Goal: Task Accomplishment & Management: Manage account settings

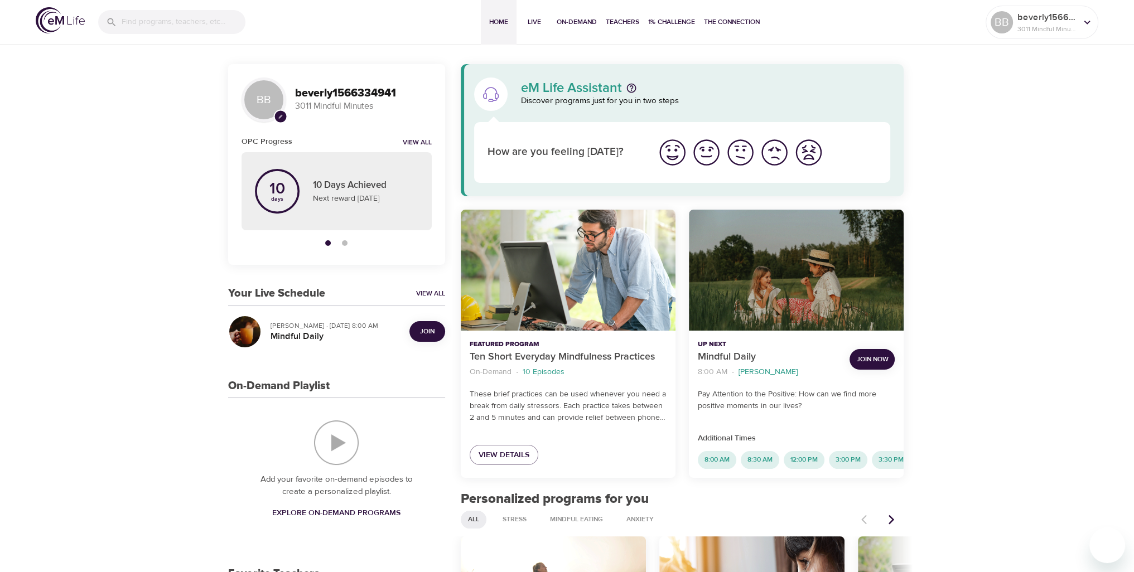
click at [674, 148] on img "I'm feeling great" at bounding box center [672, 152] width 31 height 31
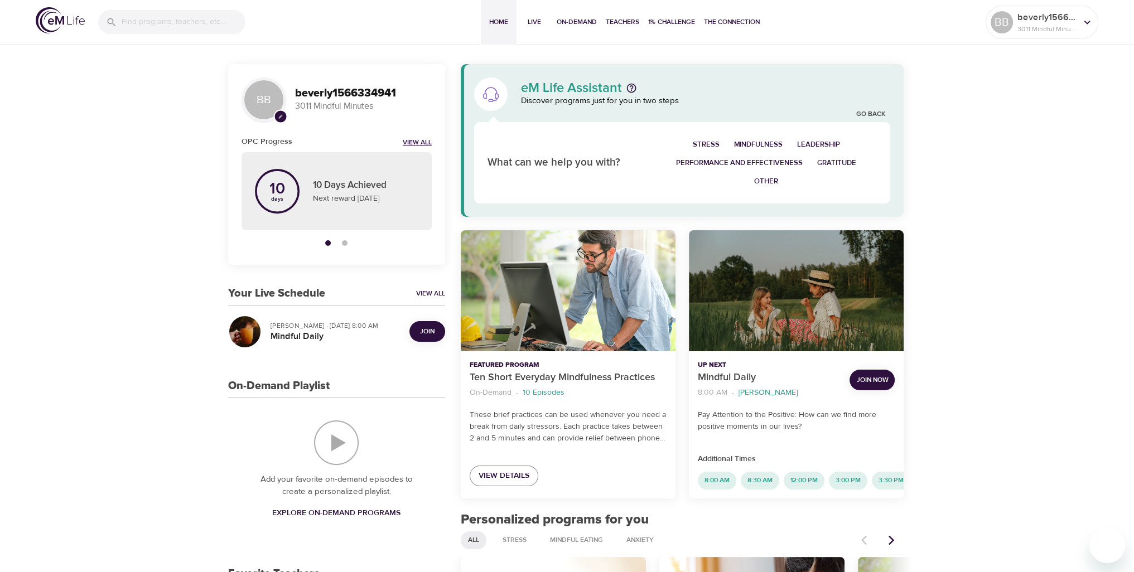
click at [417, 141] on link "View All" at bounding box center [417, 142] width 29 height 9
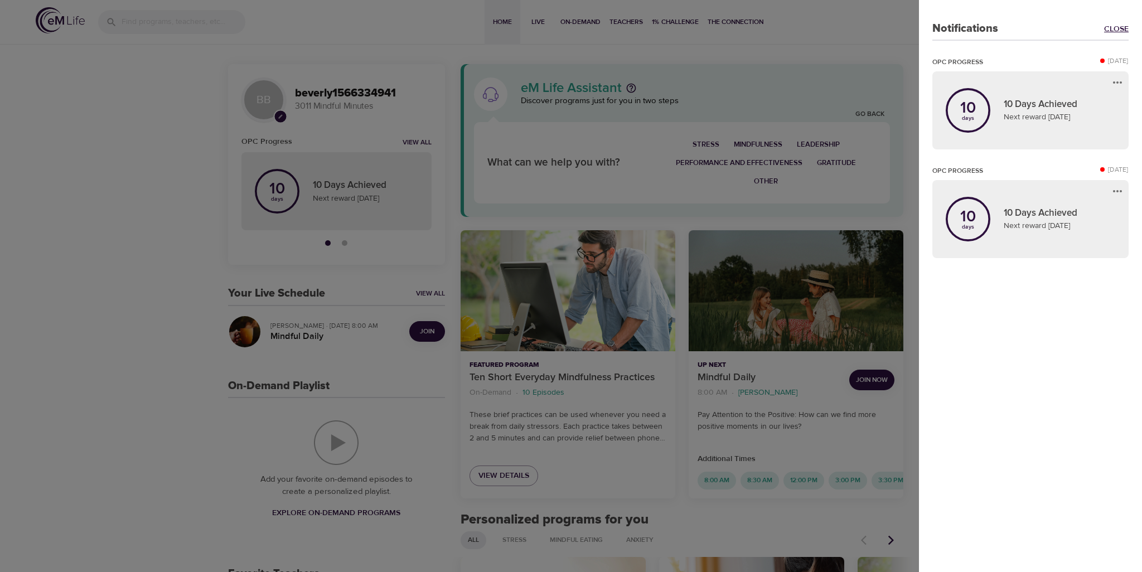
click at [1114, 24] on link "Close" at bounding box center [1116, 28] width 25 height 11
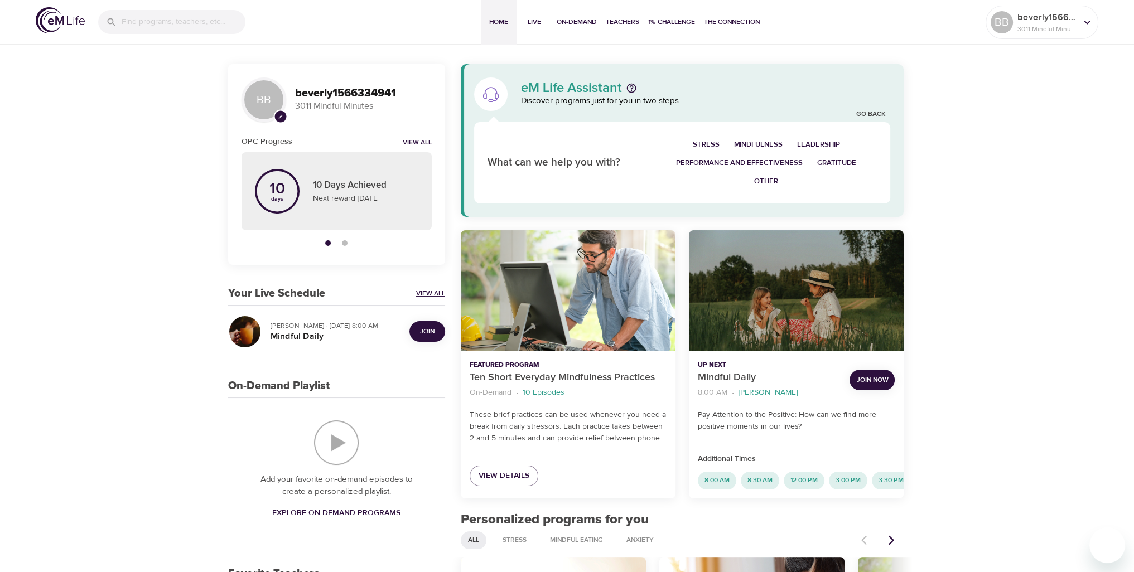
click at [429, 291] on link "View All" at bounding box center [430, 293] width 29 height 9
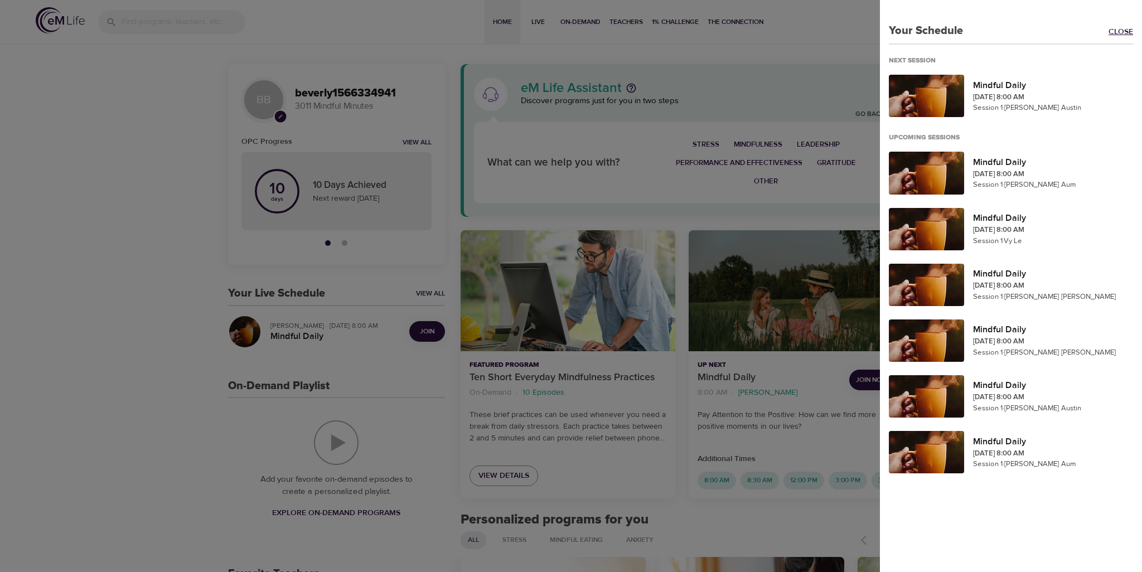
click at [1121, 31] on link "Close" at bounding box center [1125, 32] width 33 height 13
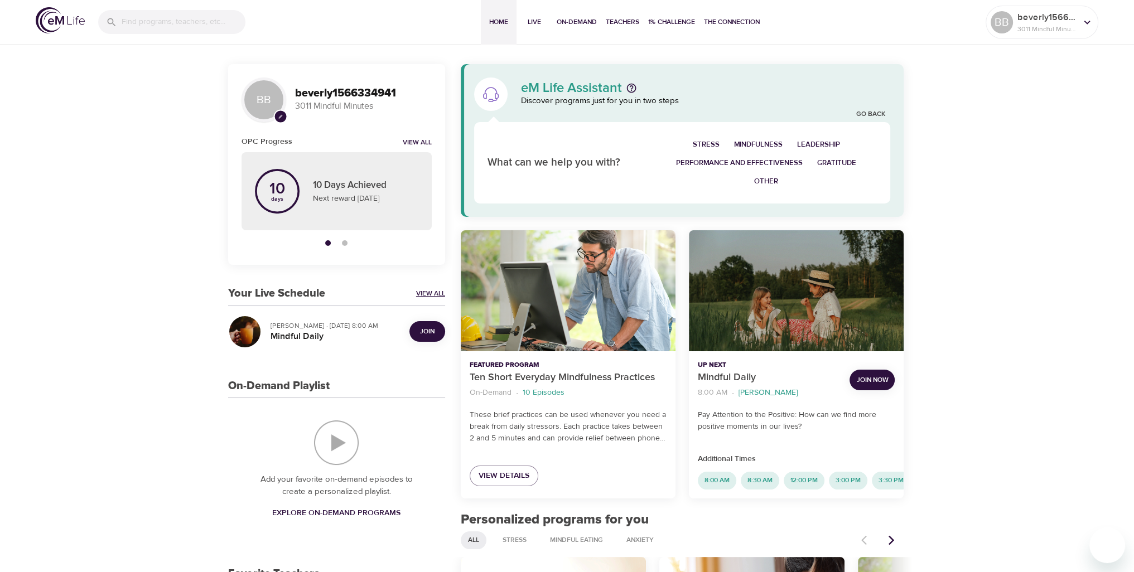
click at [426, 291] on link "View All" at bounding box center [430, 293] width 29 height 9
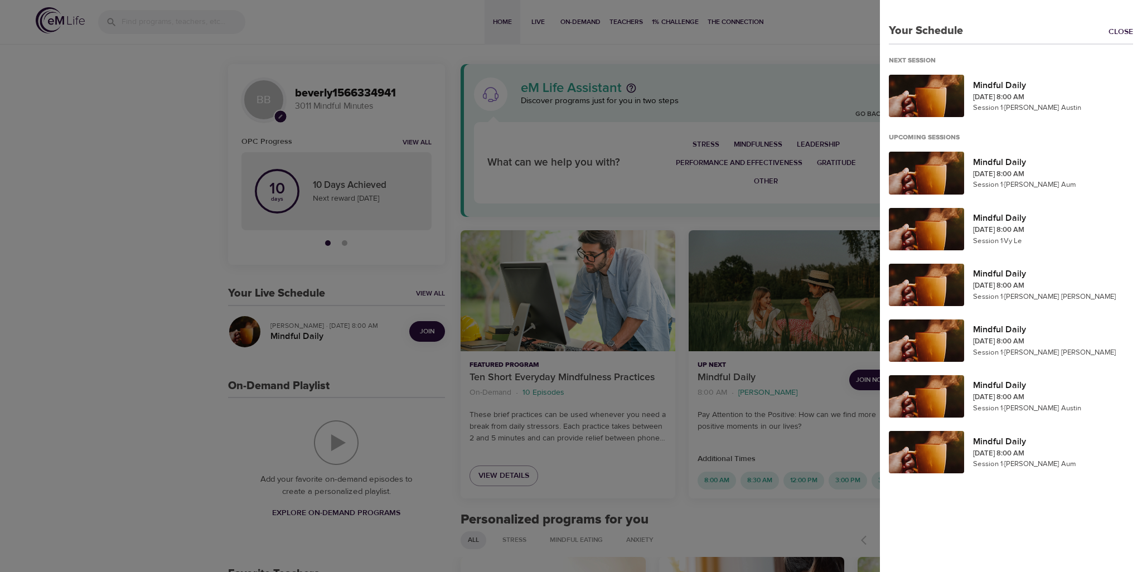
click at [419, 144] on div at bounding box center [571, 286] width 1142 height 572
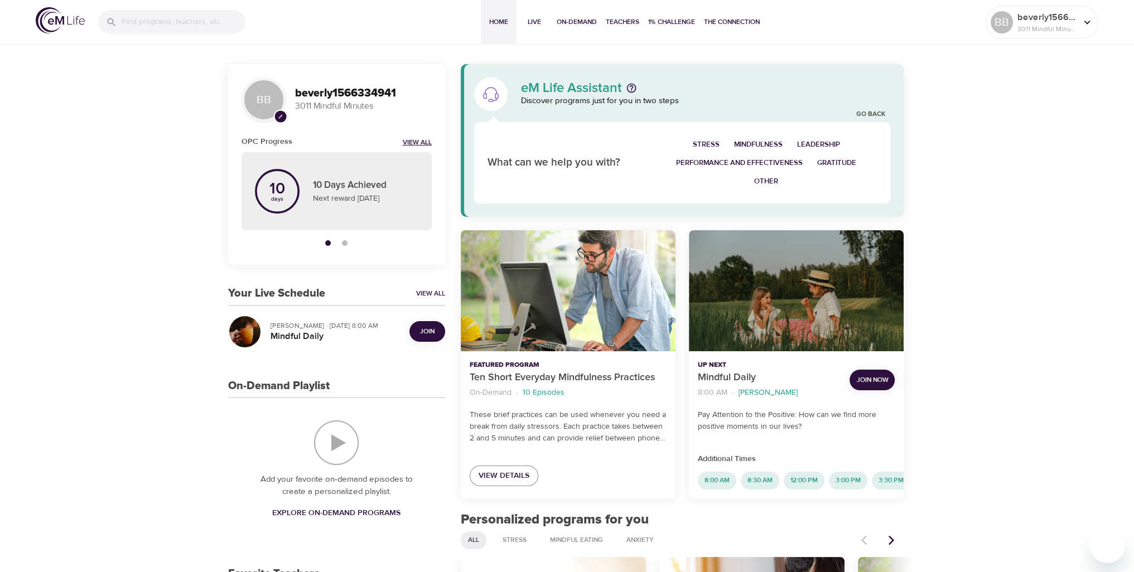
click at [418, 141] on link "View All" at bounding box center [417, 142] width 29 height 9
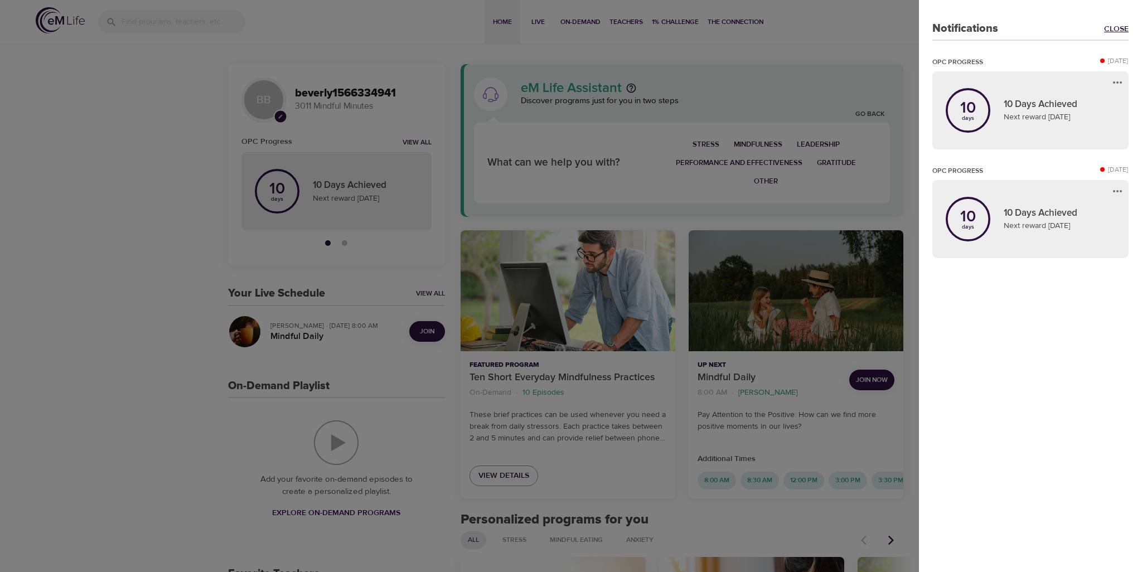
click at [1118, 25] on link "Close" at bounding box center [1116, 28] width 25 height 11
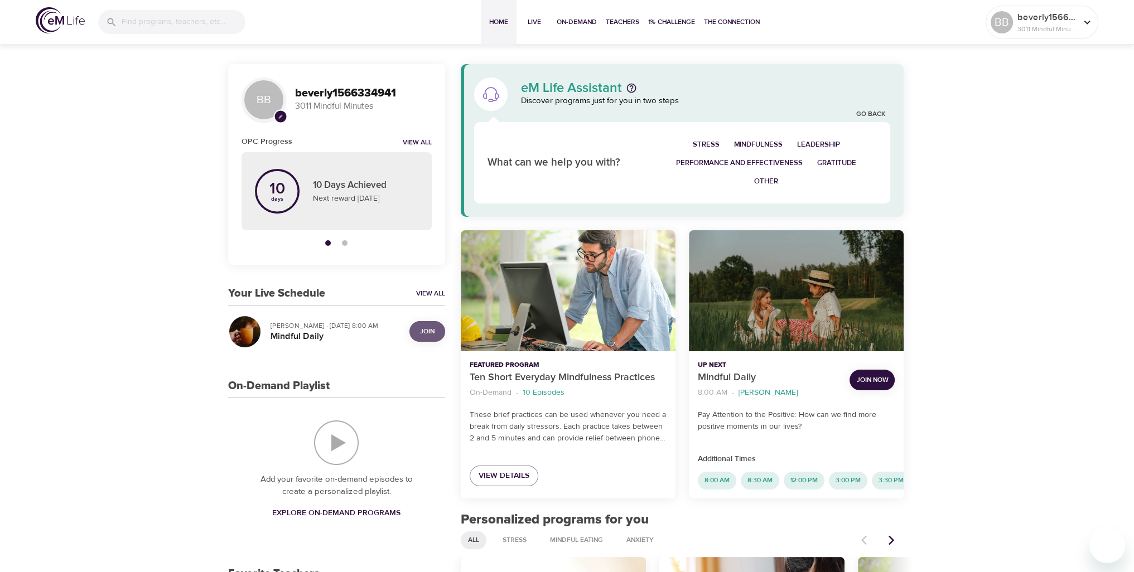
click at [425, 329] on span "Join" at bounding box center [427, 332] width 15 height 12
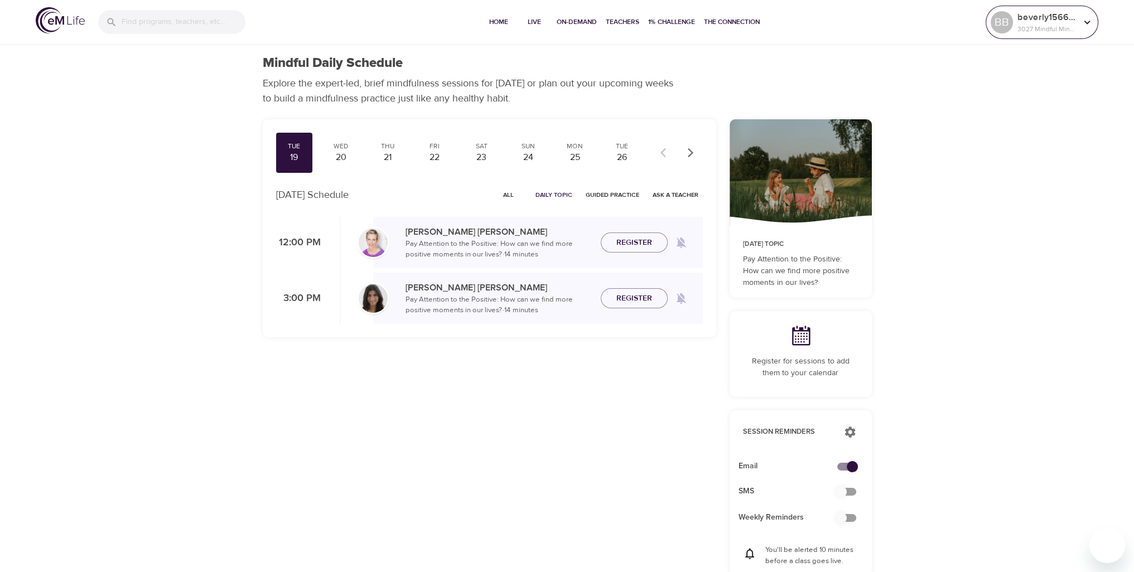
click at [1084, 23] on icon at bounding box center [1087, 22] width 12 height 12
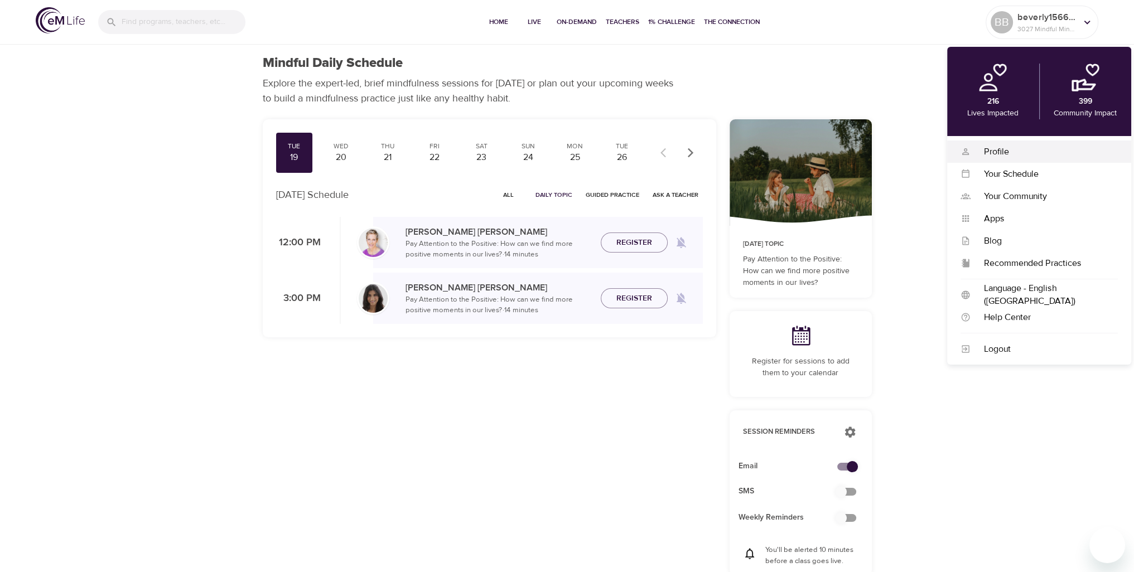
click at [993, 153] on div "Profile" at bounding box center [1044, 152] width 147 height 13
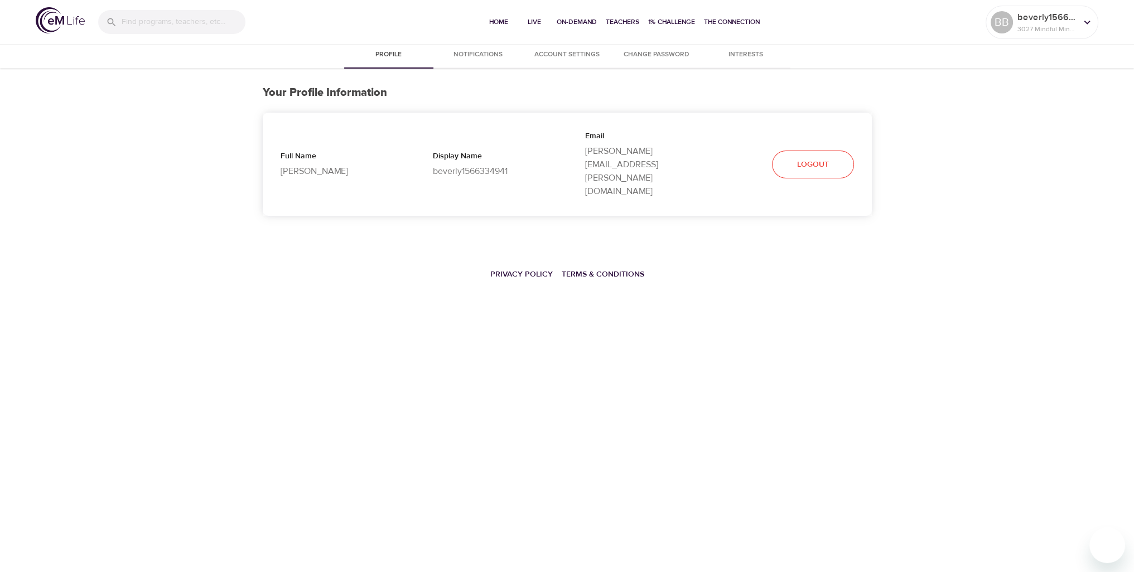
select select "10"
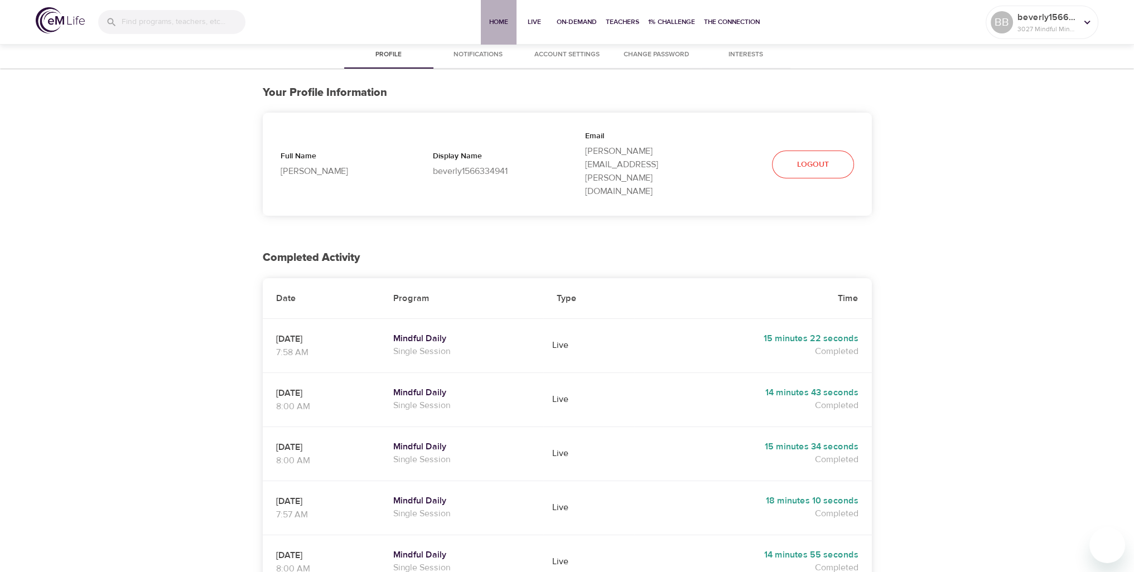
click at [502, 22] on span "Home" at bounding box center [498, 22] width 27 height 12
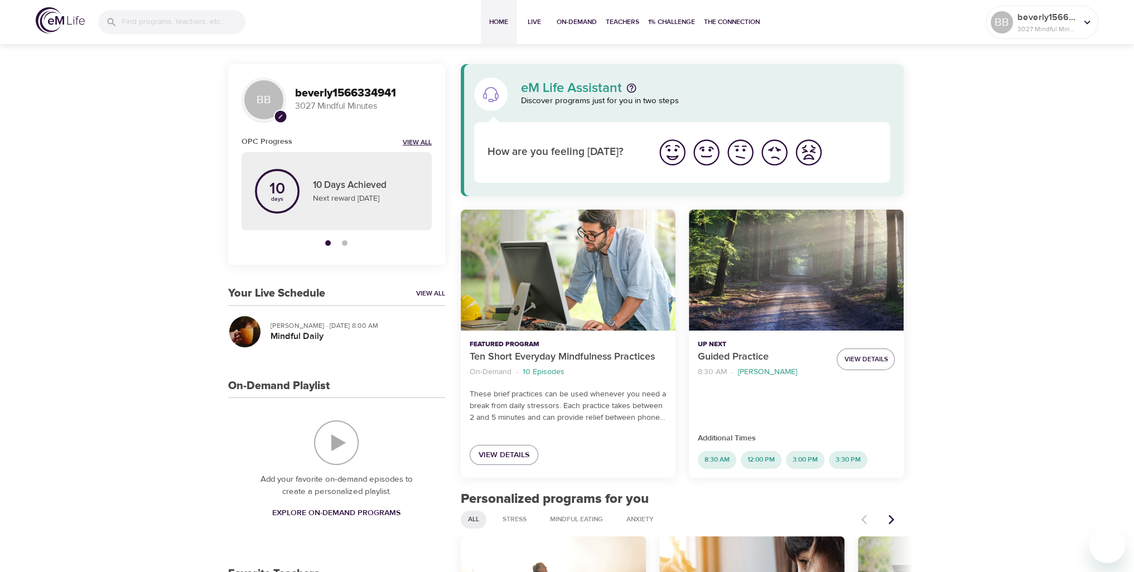
click at [416, 141] on link "View All" at bounding box center [417, 142] width 29 height 9
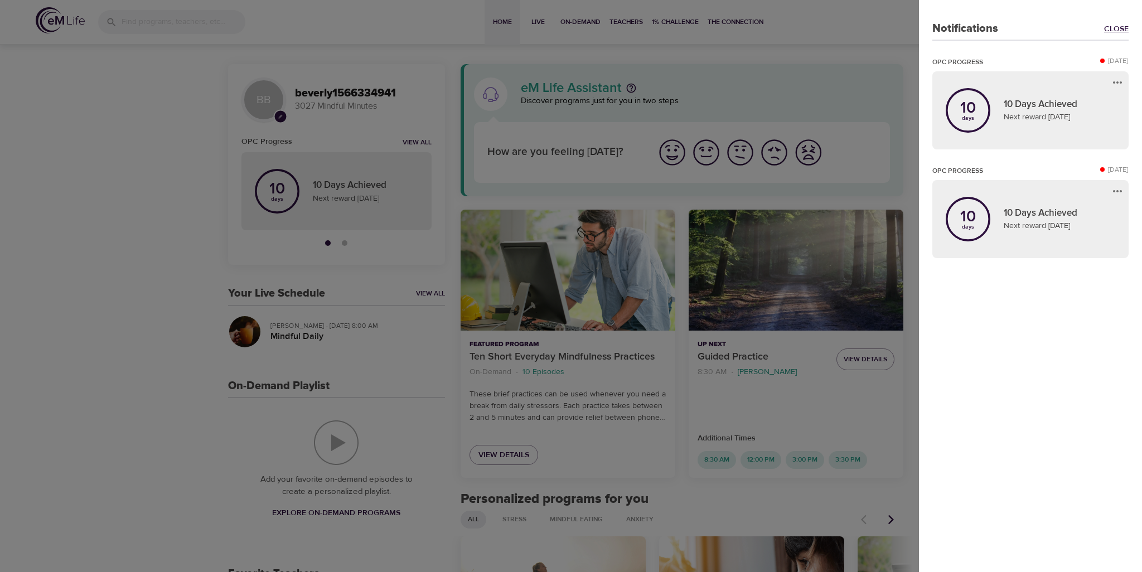
click at [1125, 28] on link "Close" at bounding box center [1116, 28] width 25 height 11
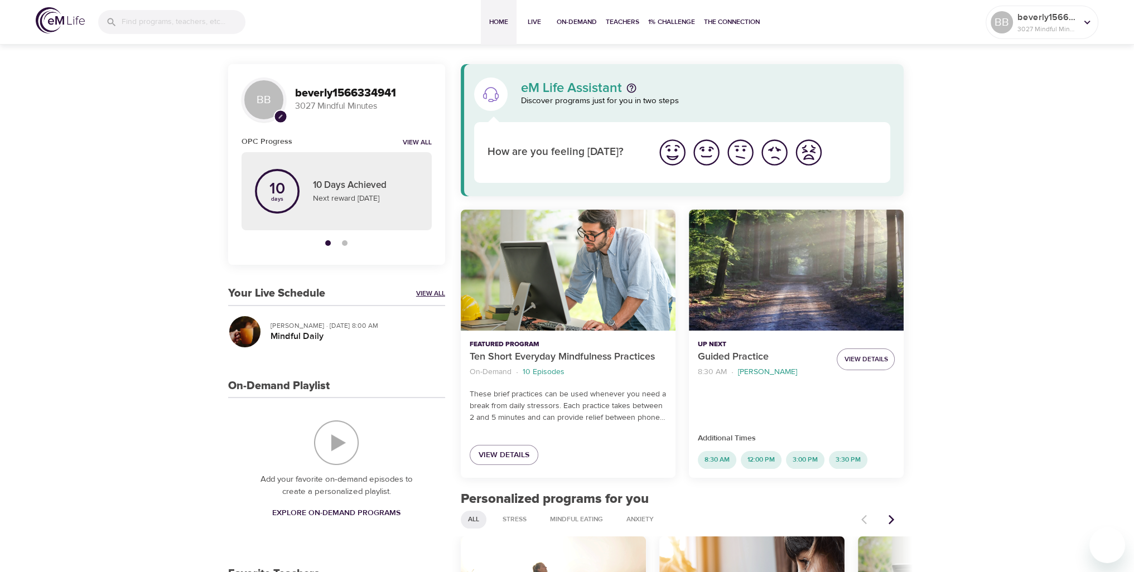
click at [423, 293] on link "View All" at bounding box center [430, 293] width 29 height 9
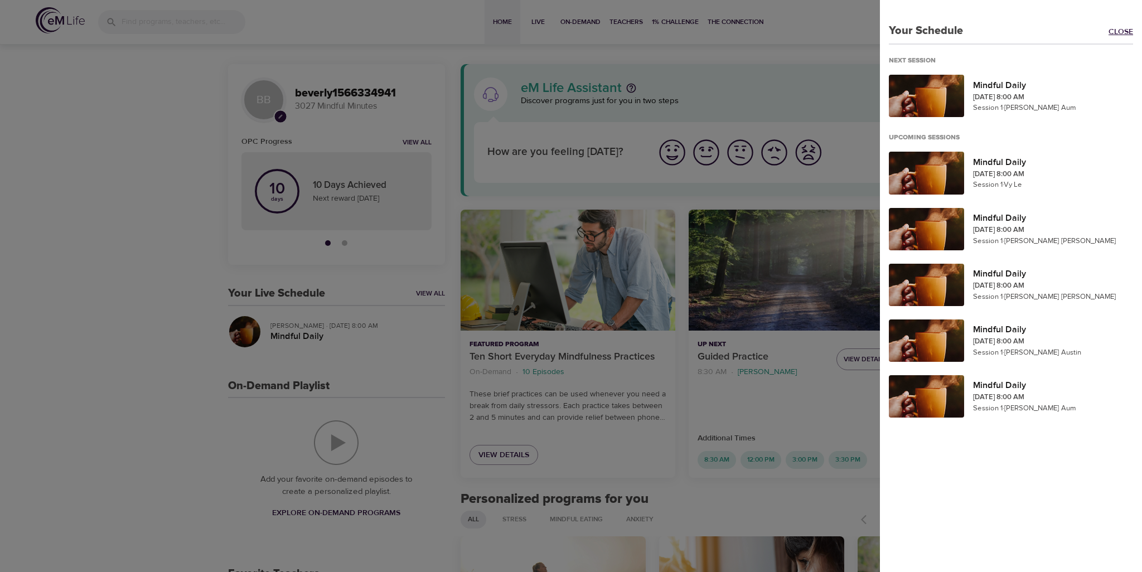
click at [1119, 30] on link "Close" at bounding box center [1125, 32] width 33 height 13
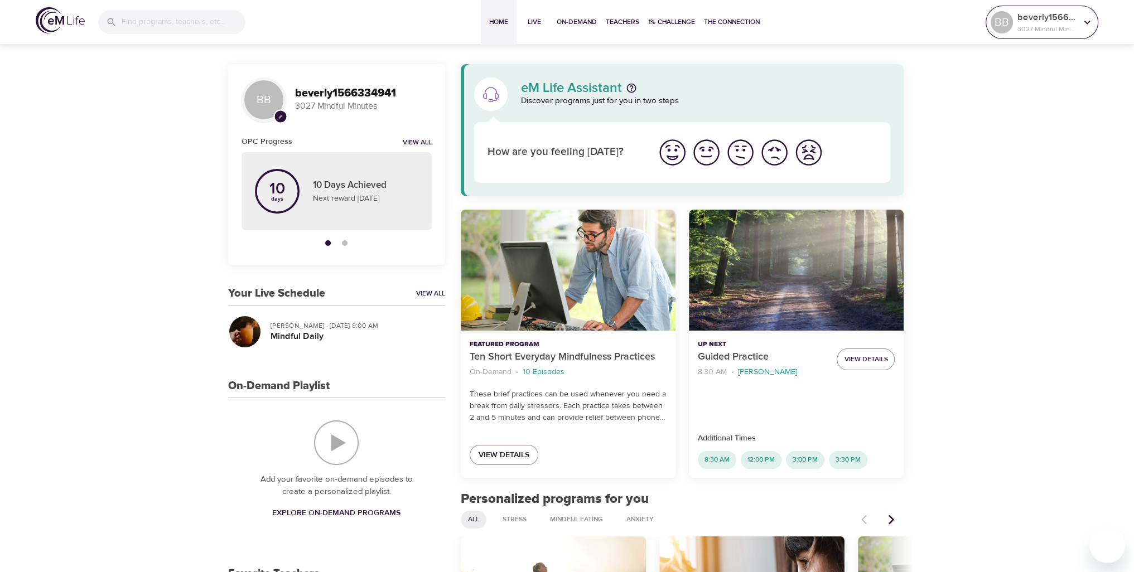
click at [1089, 20] on icon at bounding box center [1087, 22] width 12 height 12
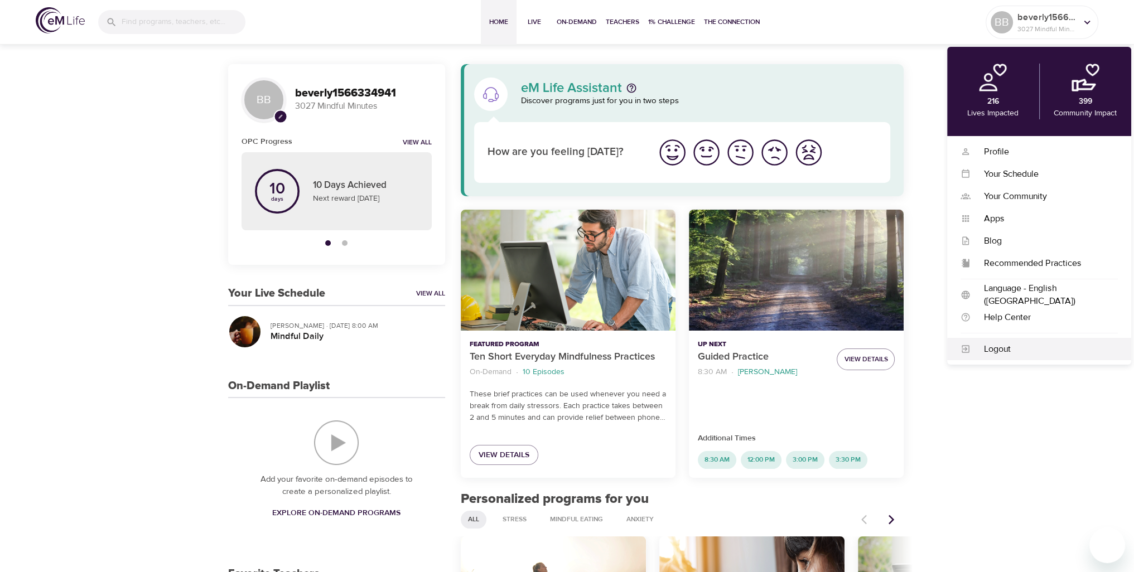
click at [995, 351] on div "Logout" at bounding box center [1044, 349] width 147 height 13
